Goal: Task Accomplishment & Management: Complete application form

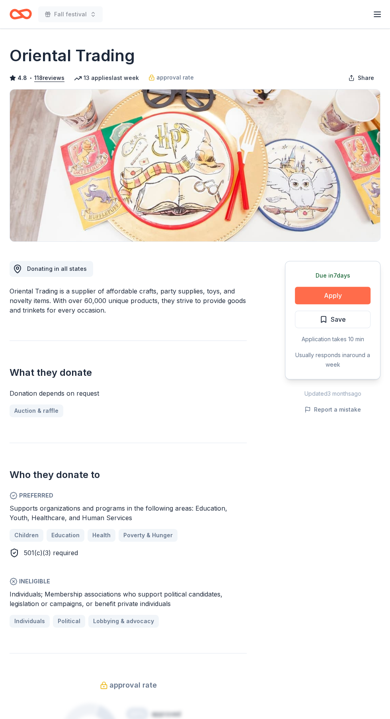
click at [350, 294] on button "Apply" at bounding box center [333, 295] width 76 height 17
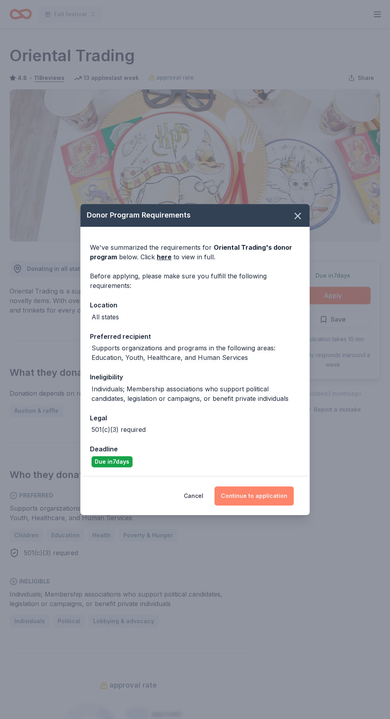
click at [273, 498] on button "Continue to application" at bounding box center [253, 495] width 79 height 19
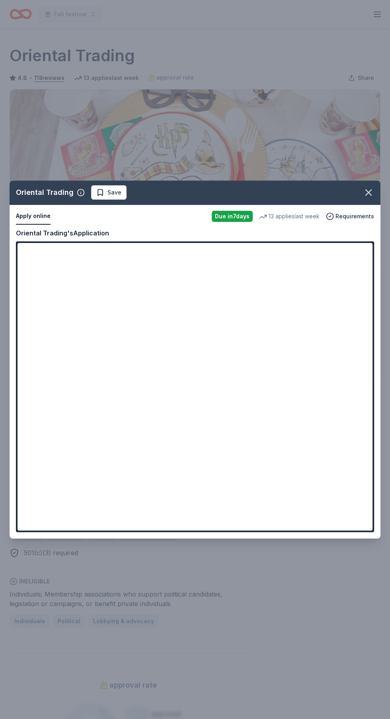
click at [220, 441] on div "Oriental Trading Save Apply online Due [DATE] 13 applies last week Requirements…" at bounding box center [195, 360] width 371 height 358
click at [28, 215] on div "Oriental Trading Save Apply online Due [DATE] 13 applies last week Requirements…" at bounding box center [195, 360] width 371 height 358
click at [112, 297] on div "Oriental Trading Save Apply online Due [DATE] 13 applies last week Requirements…" at bounding box center [195, 360] width 371 height 358
click at [331, 409] on div "Oriental Trading Save Apply online Due [DATE] 13 applies last week Requirements…" at bounding box center [195, 360] width 371 height 358
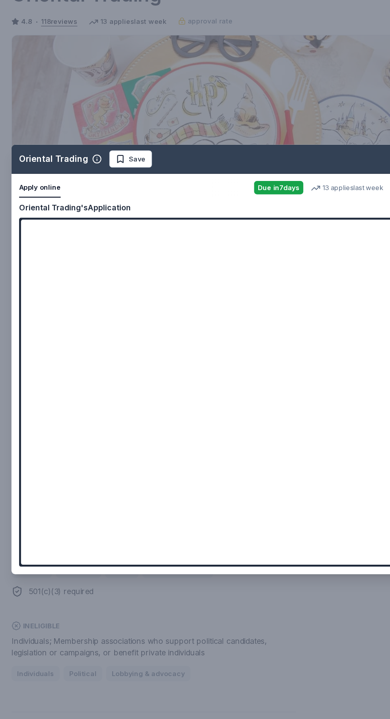
click at [45, 231] on div "Oriental Trading Save Apply online Due [DATE] 13 applies last week Requirements…" at bounding box center [195, 360] width 371 height 358
click at [55, 240] on div "Oriental Trading Save Apply online Due [DATE] 13 applies last week Requirements…" at bounding box center [195, 360] width 371 height 358
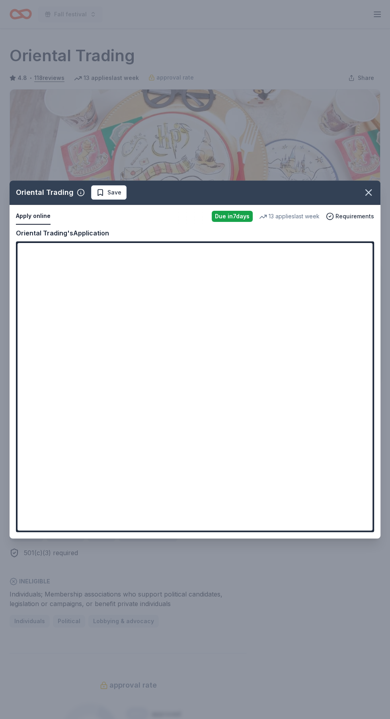
click at [93, 358] on div "Oriental Trading Save Apply online Due [DATE] 13 applies last week Requirements…" at bounding box center [195, 360] width 371 height 358
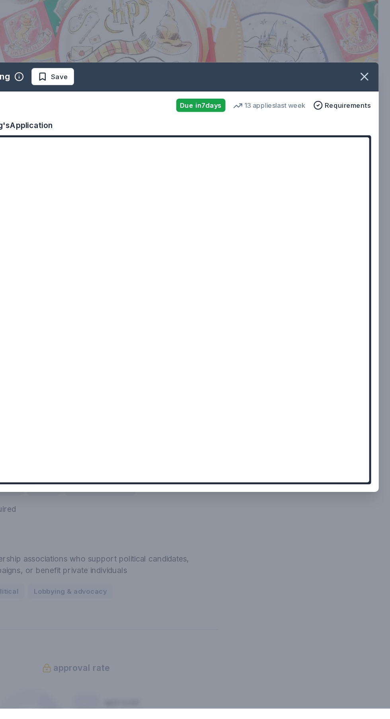
click at [303, 538] on div "Oriental Trading Save Apply online Due [DATE] 13 applies last week Requirements…" at bounding box center [195, 360] width 371 height 358
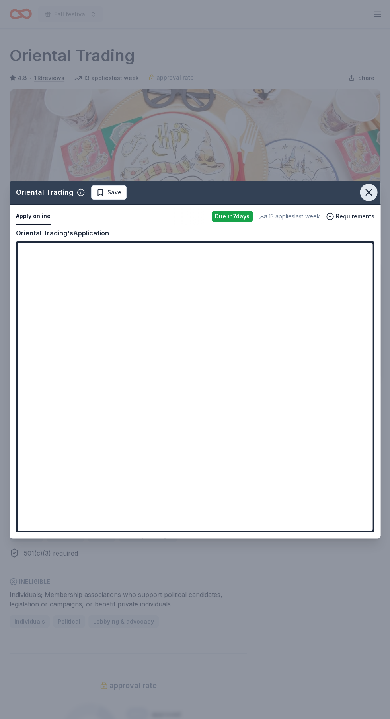
click at [368, 195] on icon "button" at bounding box center [368, 193] width 6 height 6
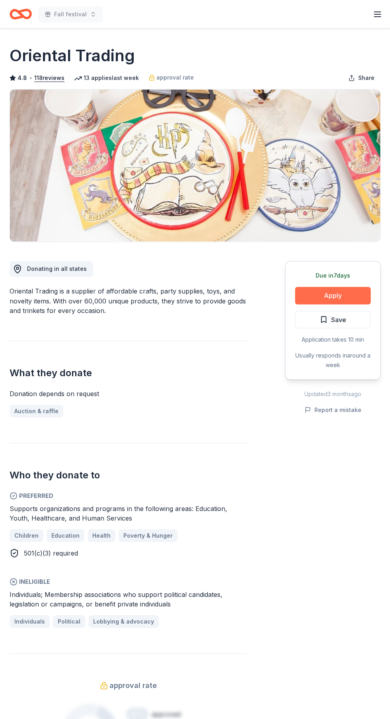
click at [344, 297] on button "Apply" at bounding box center [333, 295] width 76 height 17
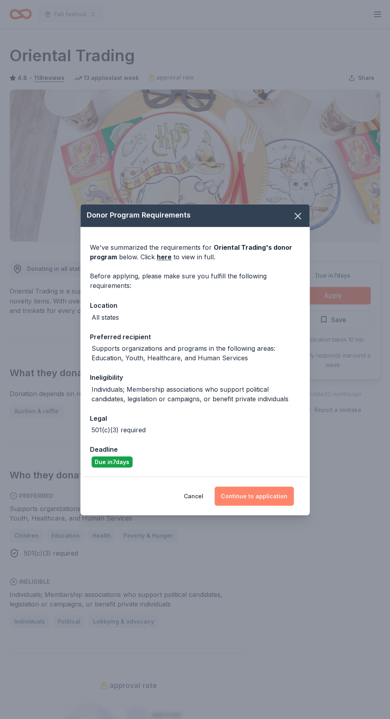
click at [268, 496] on button "Continue to application" at bounding box center [253, 495] width 79 height 19
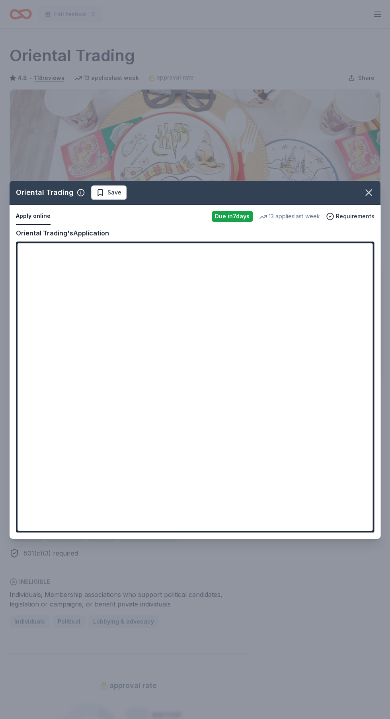
click at [299, 392] on div "Oriental Trading Save Apply online Due [DATE] 13 applies last week Requirements…" at bounding box center [195, 360] width 371 height 358
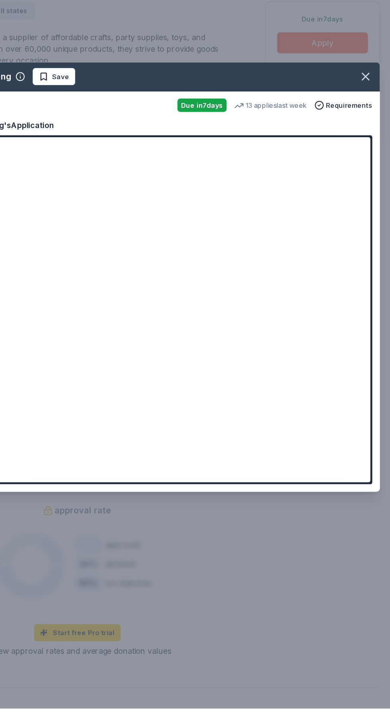
scroll to position [132, 0]
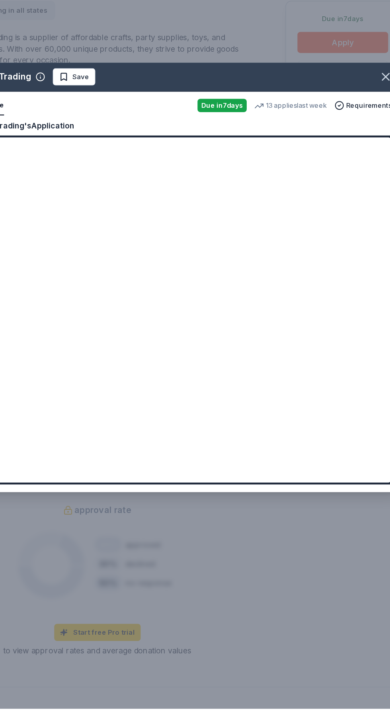
click at [253, 437] on div "Oriental Trading Save Apply online Due [DATE] 13 applies last week Requirements…" at bounding box center [195, 360] width 371 height 358
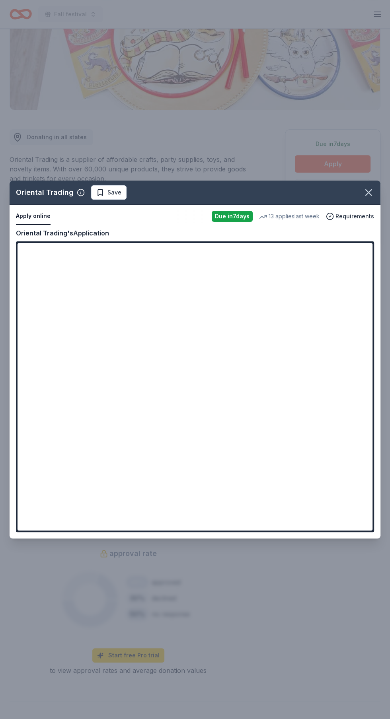
click at [292, 305] on div "Oriental Trading Save Apply online Due [DATE] 13 applies last week Requirements…" at bounding box center [195, 360] width 371 height 358
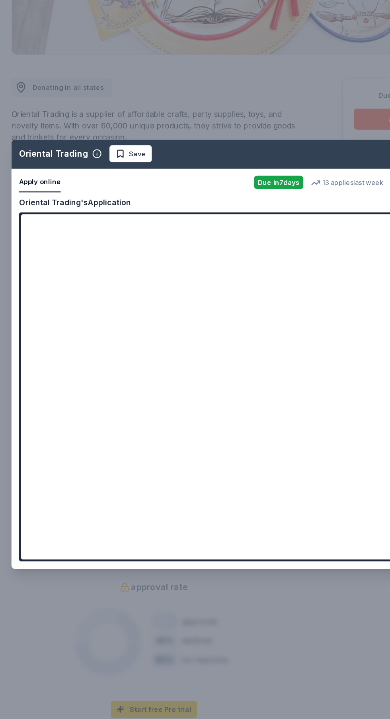
click at [40, 243] on div "Oriental Trading Save Apply online Due [DATE] 13 applies last week Requirements…" at bounding box center [195, 360] width 371 height 358
click at [47, 239] on div "Oriental Trading Save Apply online Due [DATE] 13 applies last week Requirements…" at bounding box center [195, 360] width 371 height 358
click at [68, 214] on div "Oriental Trading Save Apply online Due [DATE] 13 applies last week Requirements…" at bounding box center [195, 360] width 371 height 358
click at [87, 211] on div "Oriental Trading Save Apply online Due [DATE] 13 applies last week Requirements…" at bounding box center [195, 360] width 371 height 358
click at [85, 212] on div "Oriental Trading Save Apply online Due [DATE] 13 applies last week Requirements…" at bounding box center [195, 360] width 371 height 358
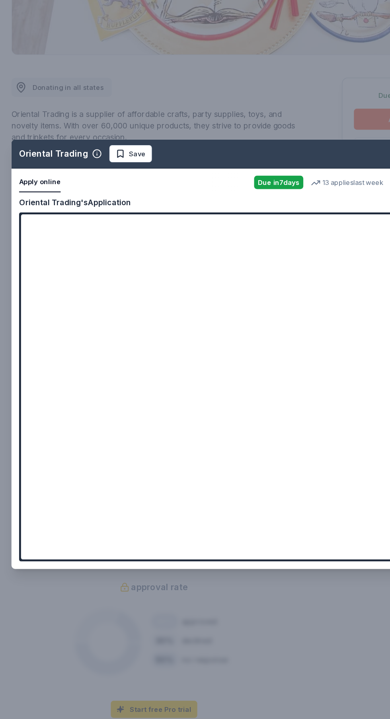
click at [107, 214] on div "Oriental Trading Save Apply online Due [DATE] 13 applies last week Requirements…" at bounding box center [195, 360] width 371 height 358
